Goal: Task Accomplishment & Management: Manage account settings

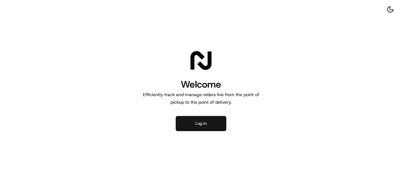
click at [189, 128] on button "Log in" at bounding box center [201, 123] width 51 height 15
click at [210, 120] on button "Log in" at bounding box center [201, 123] width 51 height 15
